Goal: Complete application form: Complete application form

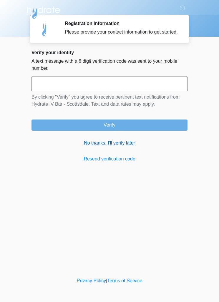
click at [120, 147] on link "No thanks, I'll verify later" at bounding box center [110, 143] width 156 height 7
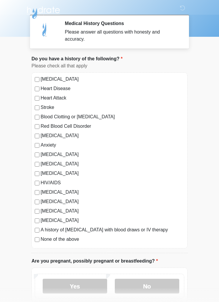
click at [71, 241] on label "None of the above" at bounding box center [113, 239] width 144 height 7
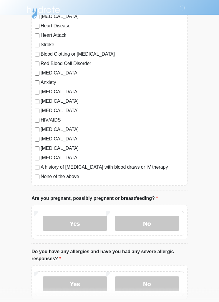
scroll to position [62, 0]
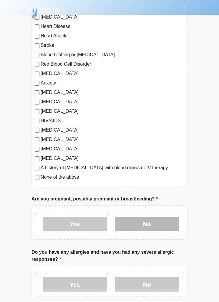
click at [159, 220] on label "No" at bounding box center [147, 224] width 65 height 15
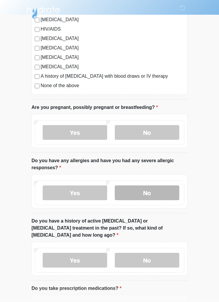
click at [166, 191] on label "No" at bounding box center [147, 193] width 65 height 15
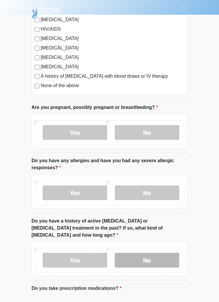
click at [166, 255] on label "No" at bounding box center [147, 260] width 65 height 15
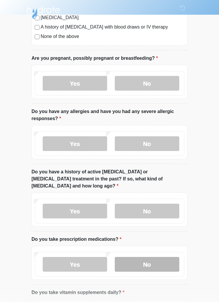
click at [160, 257] on label "No" at bounding box center [147, 264] width 65 height 15
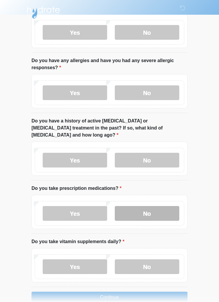
scroll to position [255, 0]
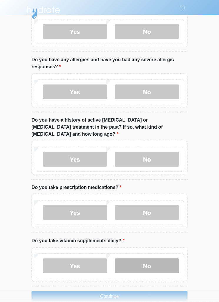
click at [165, 259] on label "No" at bounding box center [147, 266] width 65 height 15
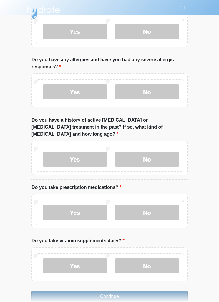
click at [149, 291] on button "Continue" at bounding box center [110, 296] width 156 height 11
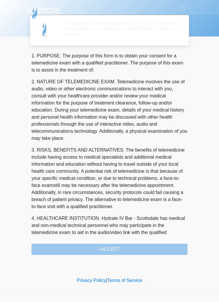
scroll to position [0, 0]
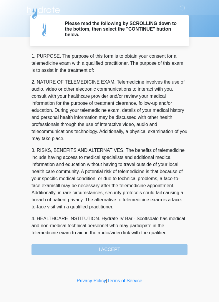
click at [131, 247] on div "1. PURPOSE. The purpose of this form is to obtain your consent for a telemedici…" at bounding box center [110, 154] width 156 height 203
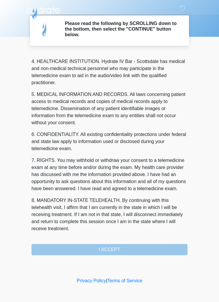
scroll to position [165, 0]
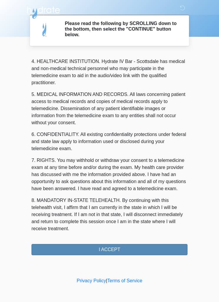
click at [119, 246] on button "I ACCEPT" at bounding box center [110, 249] width 156 height 11
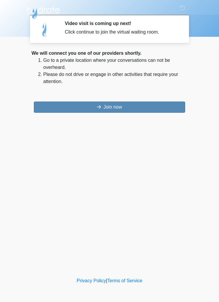
click at [142, 107] on button "Join now" at bounding box center [110, 107] width 152 height 11
